Goal: Task Accomplishment & Management: Manage account settings

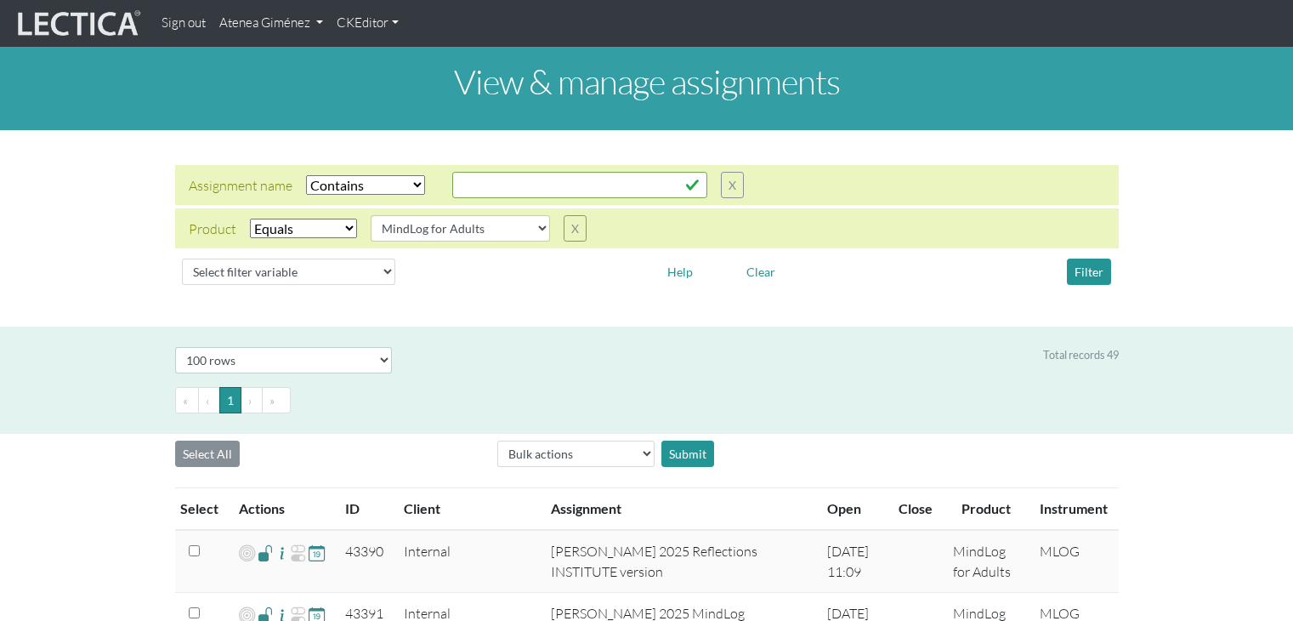
select select "icontains"
select select "MindLog for Adults"
select select "100"
click at [289, 37] on link "Atenea Giménez" at bounding box center [271, 23] width 117 height 33
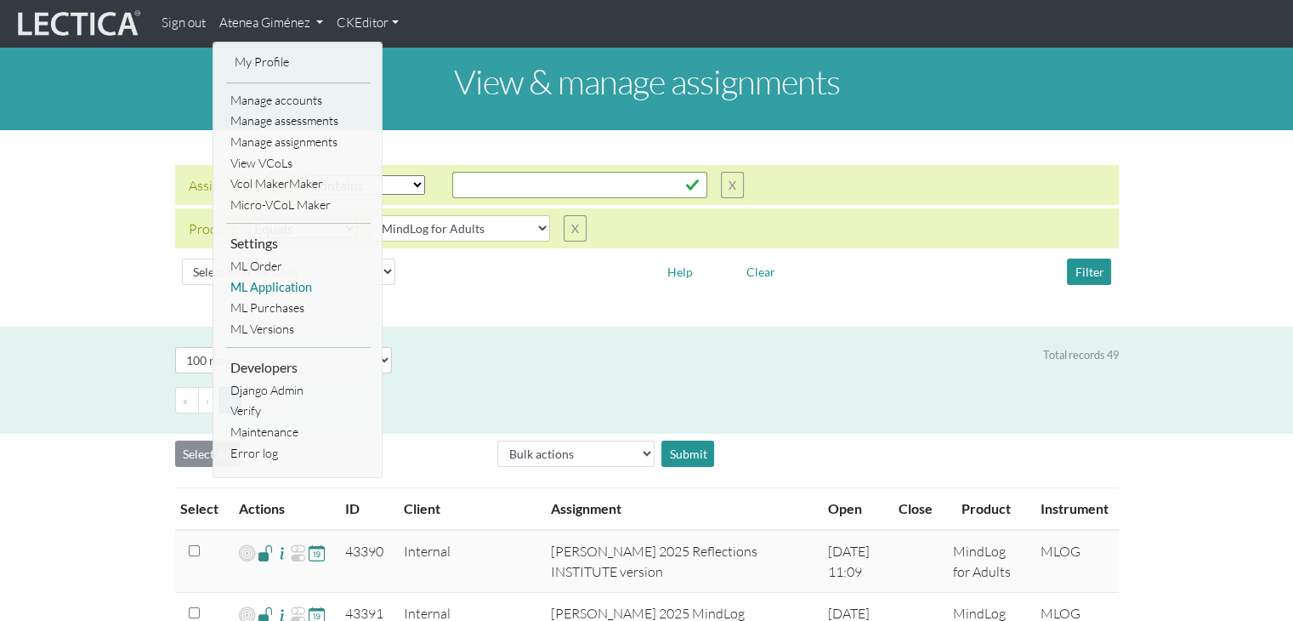
click at [281, 290] on link "ML Application" at bounding box center [298, 287] width 145 height 21
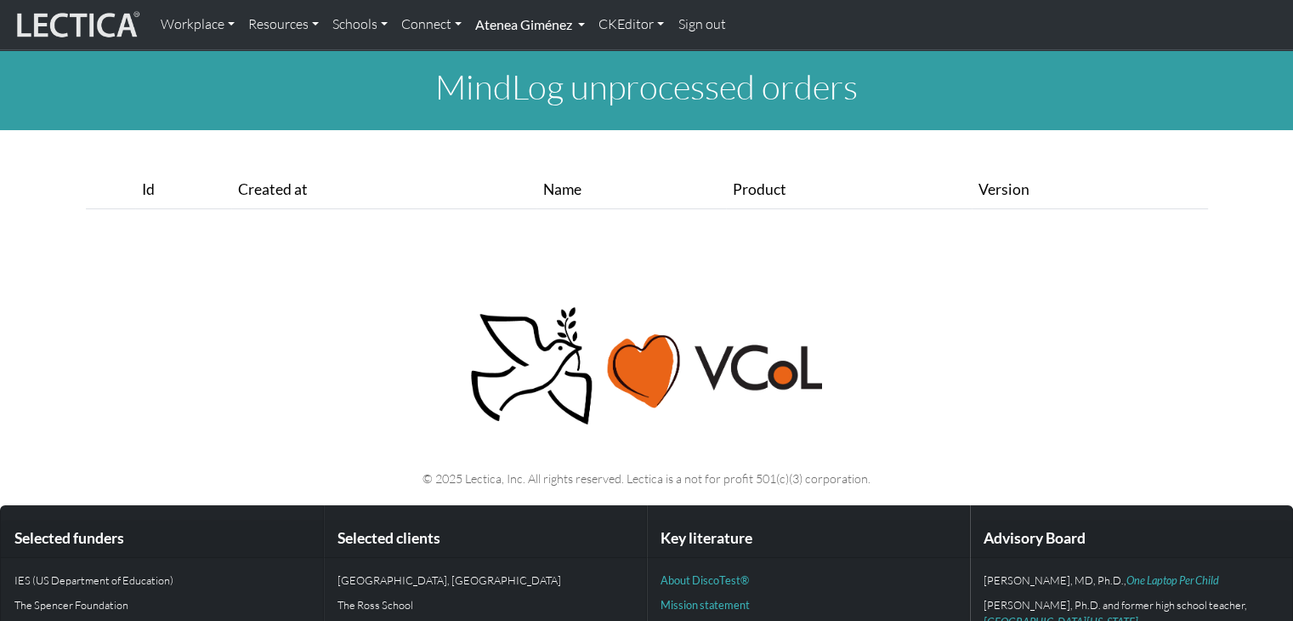
click at [504, 16] on link "Atenea Giménez" at bounding box center [529, 25] width 123 height 36
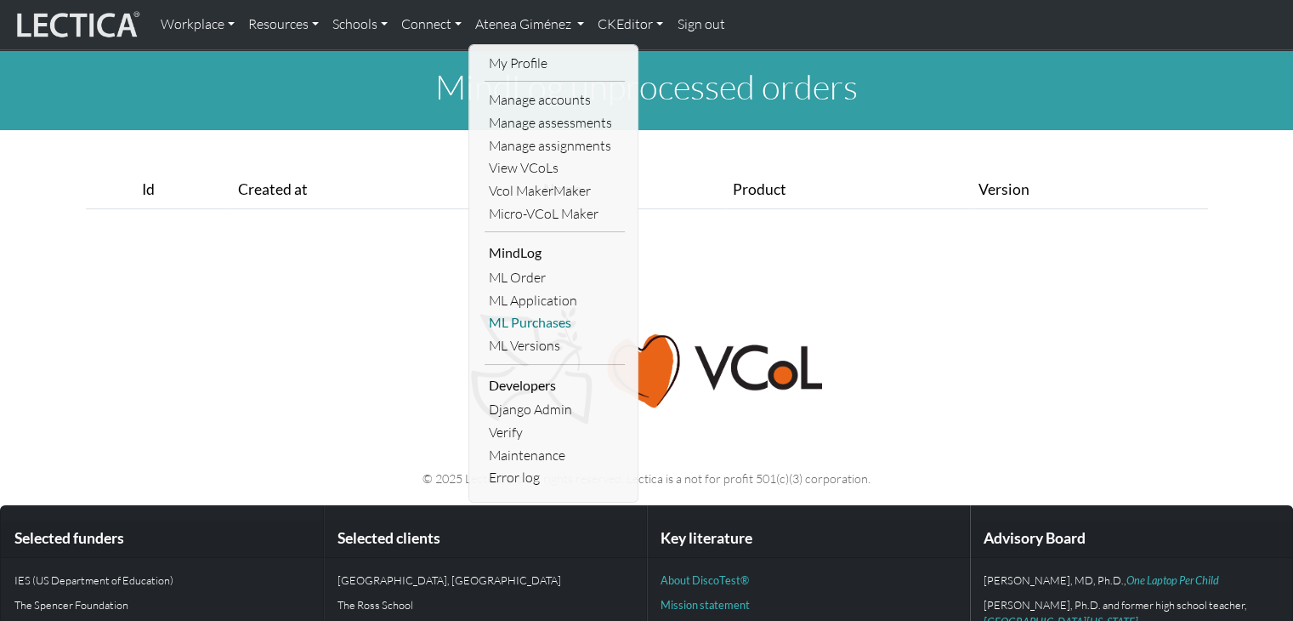
click at [536, 326] on link "ML Purchases" at bounding box center [555, 322] width 140 height 23
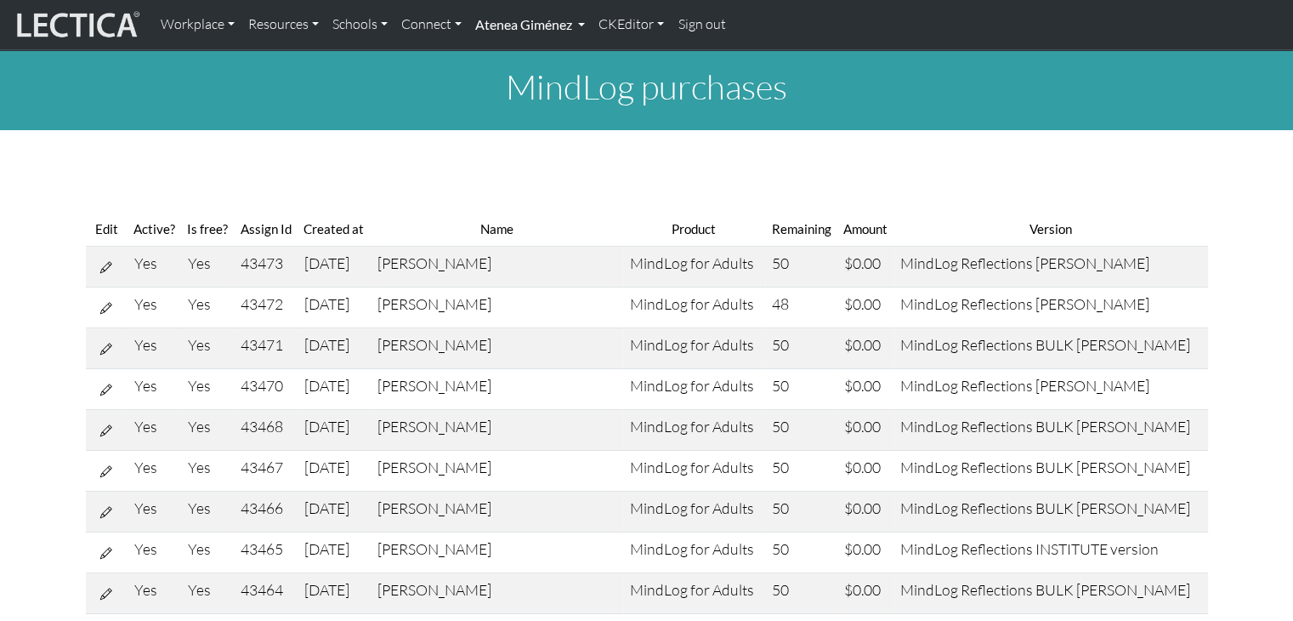
click at [481, 31] on link "Atenea Giménez" at bounding box center [529, 25] width 123 height 36
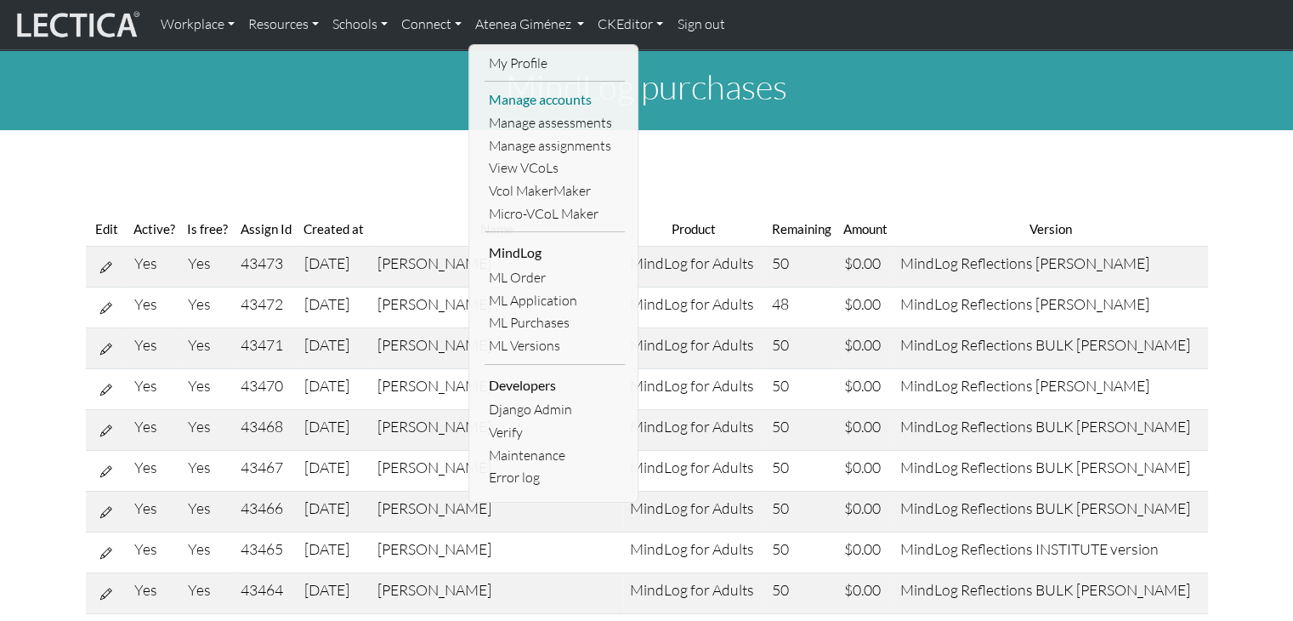
click at [511, 106] on link "Manage accounts" at bounding box center [555, 99] width 140 height 23
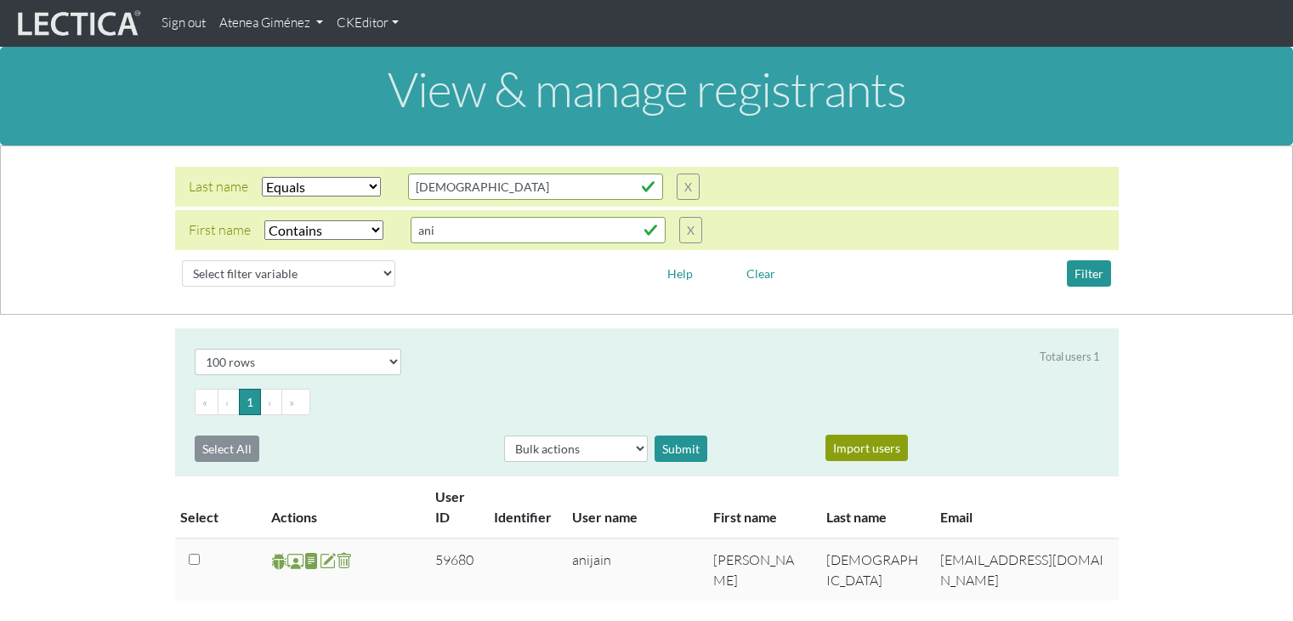
select select "iexact"
select select "icontains"
select select "100"
click at [510, 184] on input "jain" at bounding box center [535, 186] width 255 height 26
type input "j"
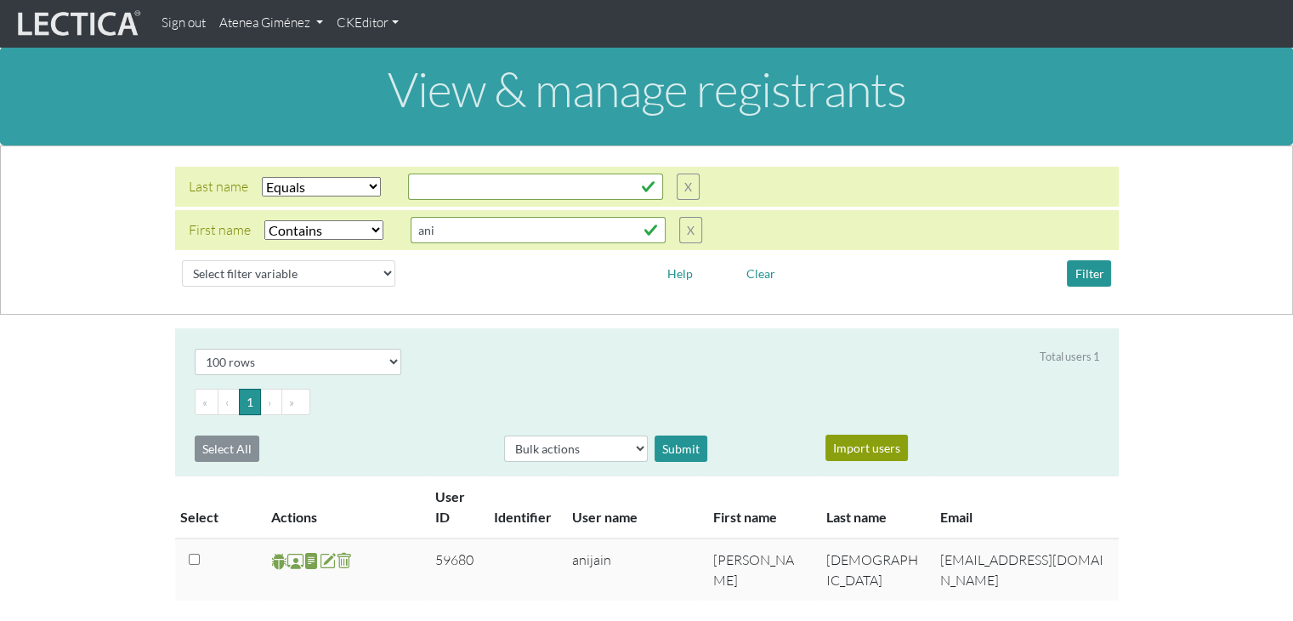
click at [498, 244] on div "First name Select filter Equals Does not equal Contains Does not contain Starts…" at bounding box center [647, 230] width 944 height 40
click at [471, 222] on input "ani" at bounding box center [538, 230] width 255 height 26
type input "a"
type input "Noreen"
click at [1092, 273] on button "Filter" at bounding box center [1089, 273] width 44 height 26
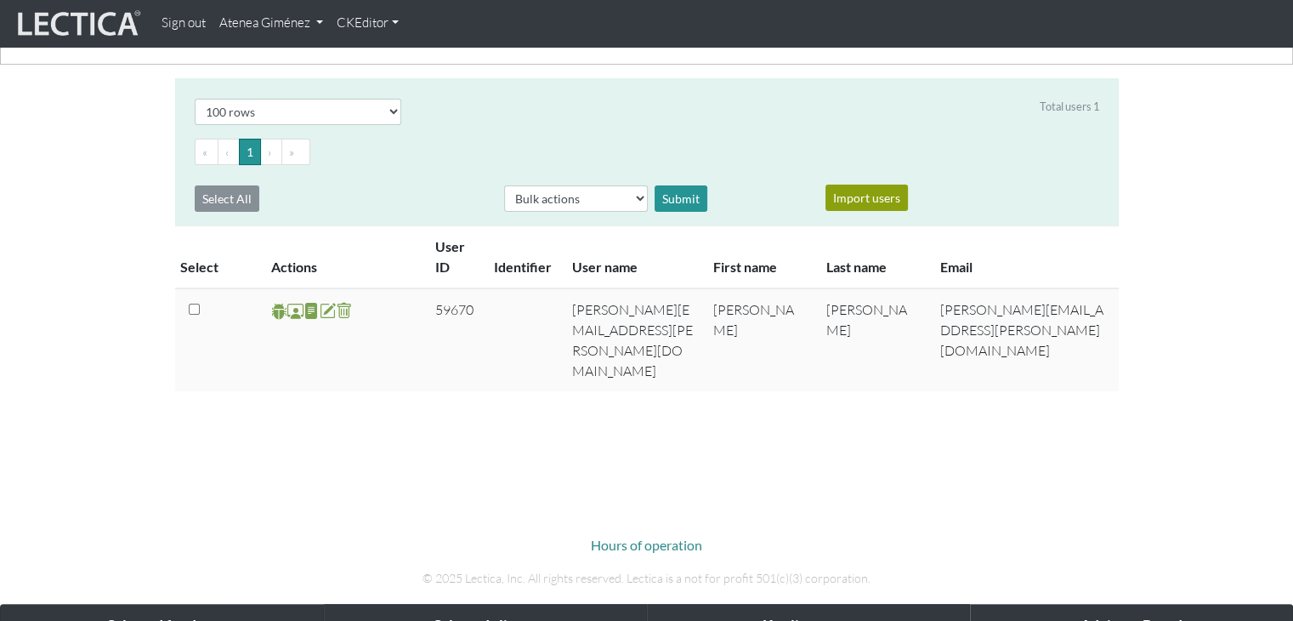
scroll to position [252, 0]
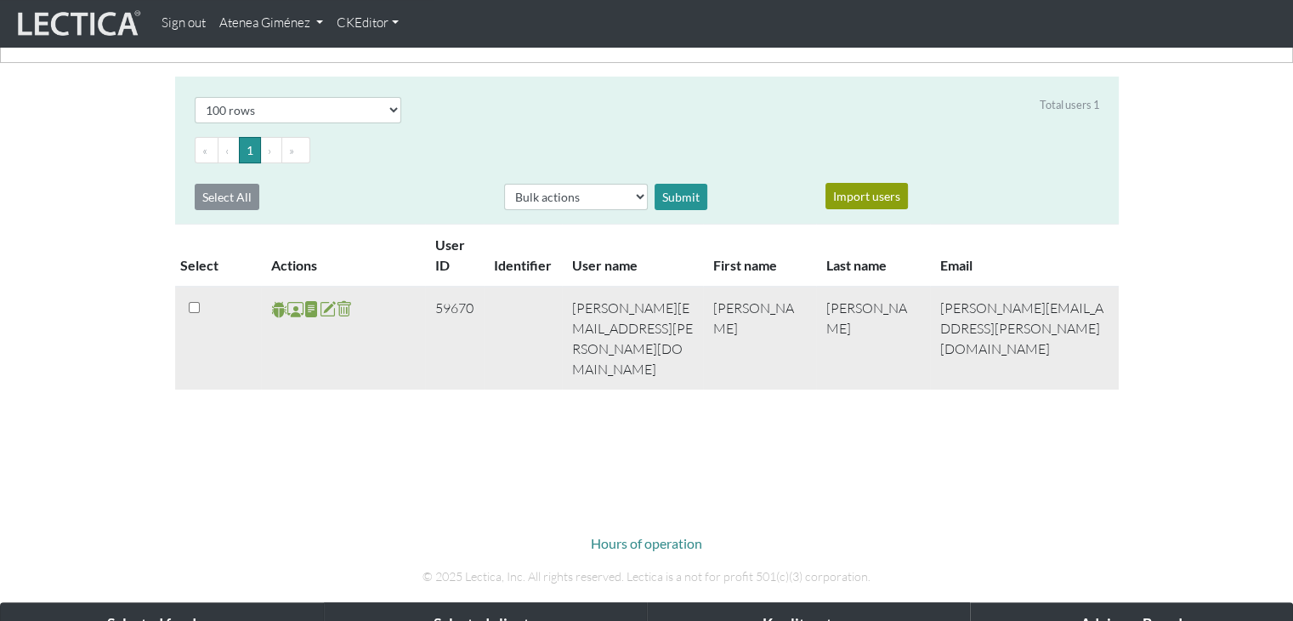
click at [295, 311] on span at bounding box center [295, 309] width 16 height 20
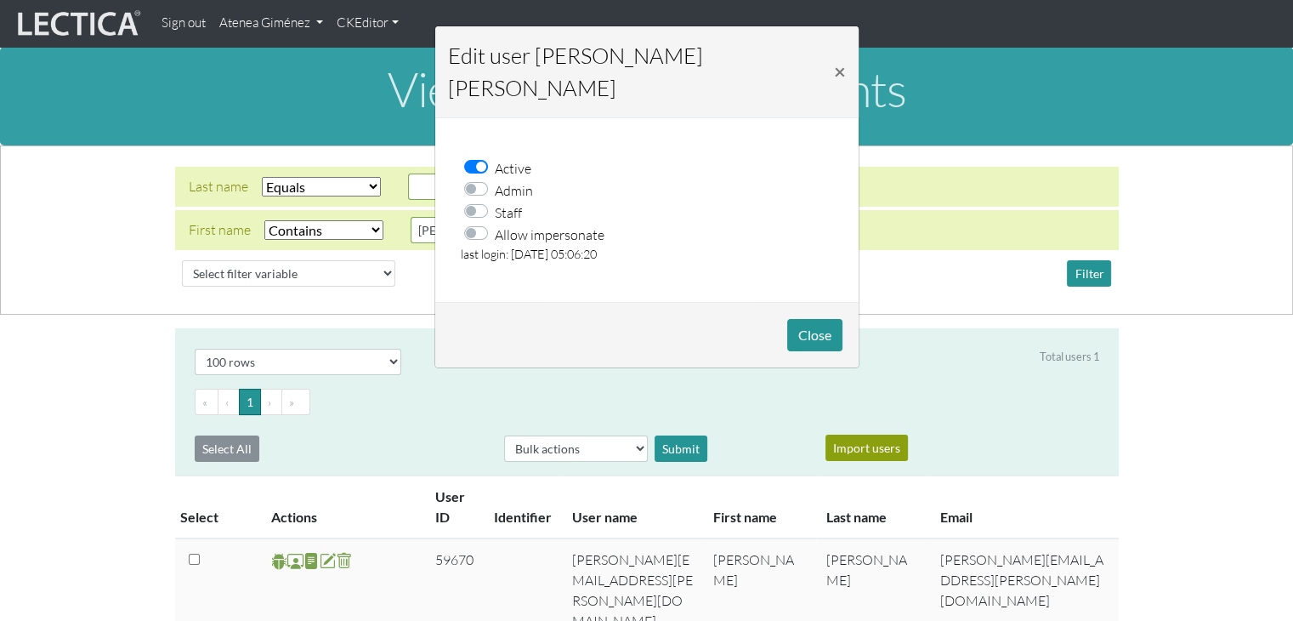
click at [495, 229] on label "Allow impersonate" at bounding box center [550, 234] width 110 height 22
click at [478, 229] on input "Allow impersonate" at bounding box center [481, 231] width 14 height 17
checkbox input "true"
click at [814, 329] on button "Close" at bounding box center [814, 335] width 55 height 32
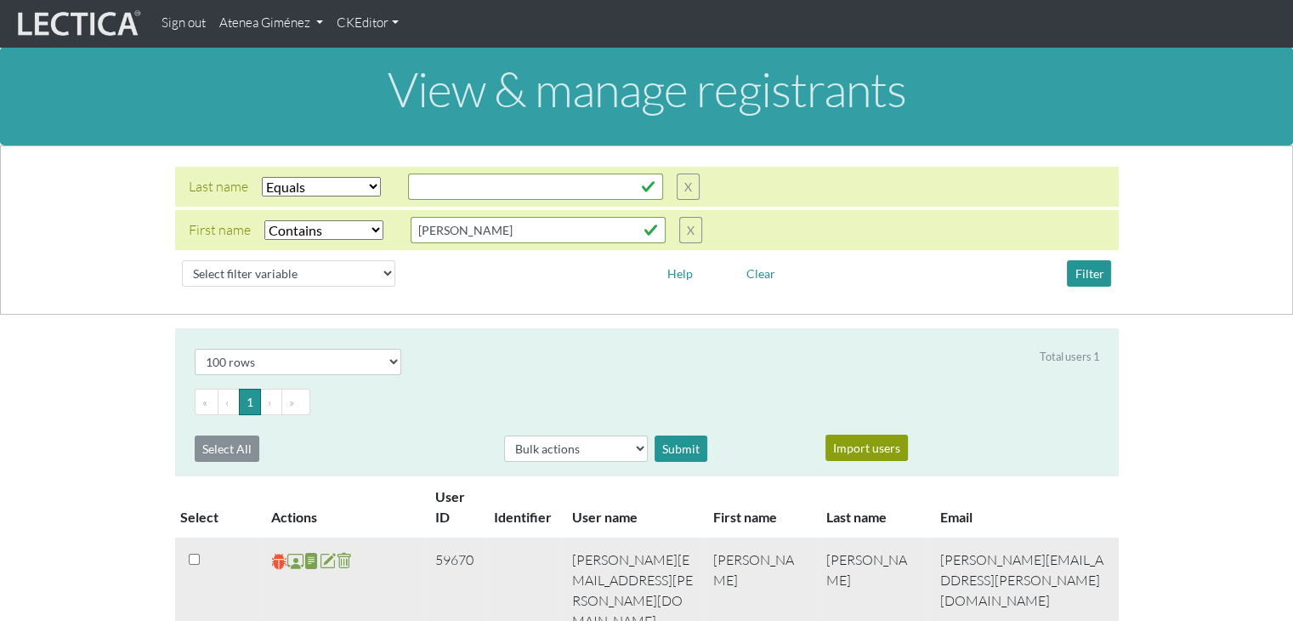
click at [279, 562] on span at bounding box center [279, 561] width 16 height 20
